Goal: Transaction & Acquisition: Purchase product/service

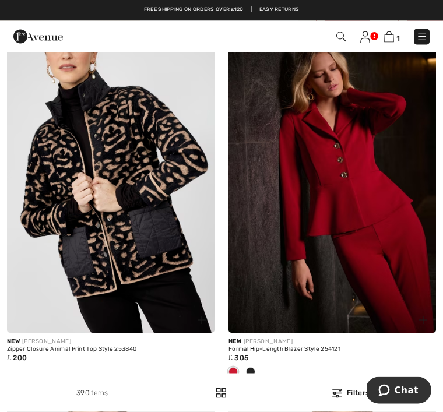
scroll to position [3509, 0]
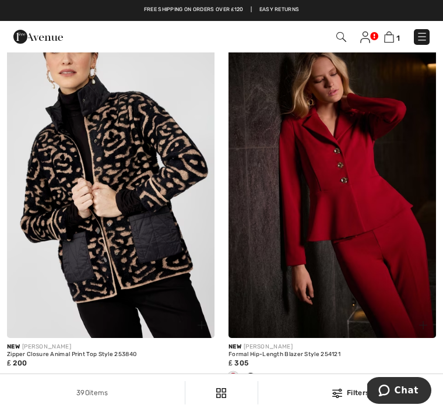
click at [193, 114] on img at bounding box center [110, 182] width 207 height 311
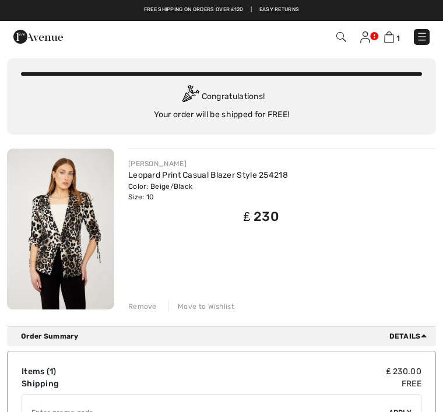
scroll to position [29, 0]
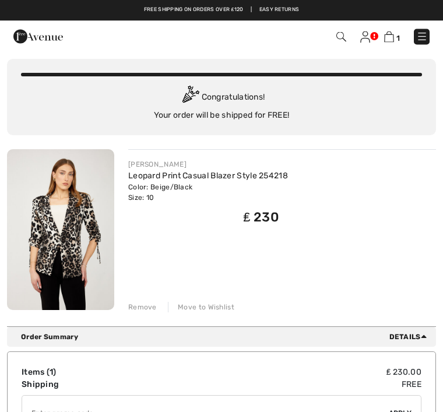
click at [221, 303] on div "Move to Wishlist" at bounding box center [201, 307] width 66 height 10
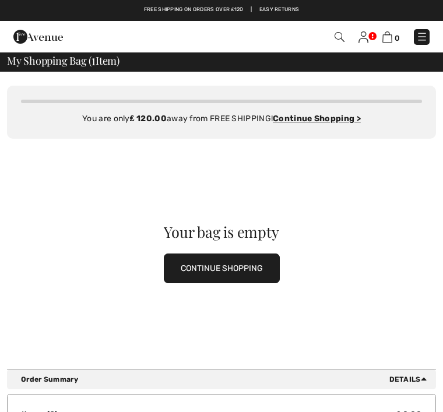
scroll to position [0, 0]
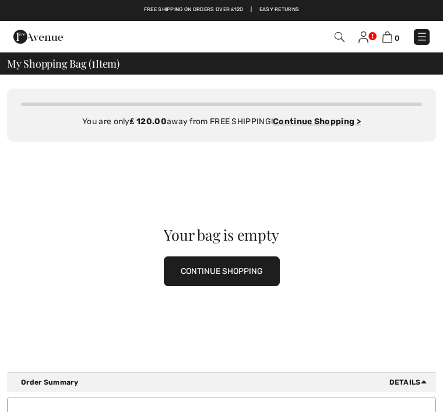
click at [425, 37] on img at bounding box center [422, 37] width 12 height 12
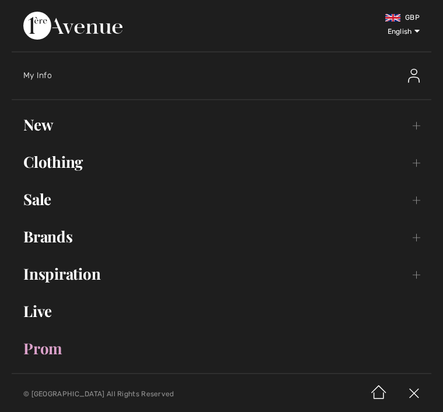
click at [48, 125] on link "New Toggle submenu" at bounding box center [221, 125] width 419 height 26
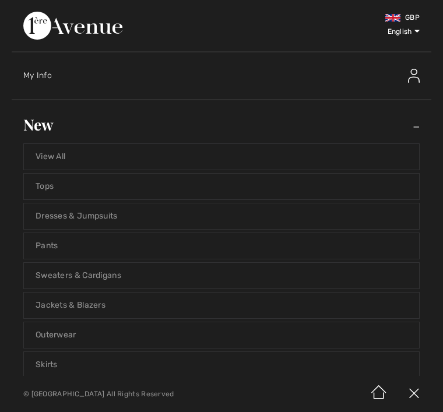
click at [137, 308] on link "Jackets & Blazers" at bounding box center [221, 305] width 395 height 26
click at [111, 303] on link "Jackets & Blazers" at bounding box center [221, 305] width 395 height 26
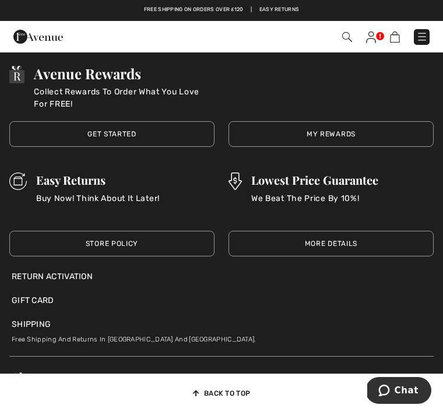
scroll to position [6386, 0]
